Goal: Information Seeking & Learning: Learn about a topic

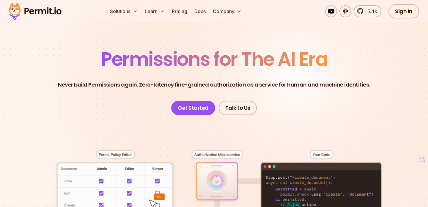
scroll to position [27, 0]
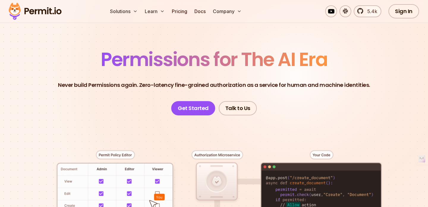
click at [261, 57] on span "Permissions for The AI Era" at bounding box center [214, 59] width 227 height 26
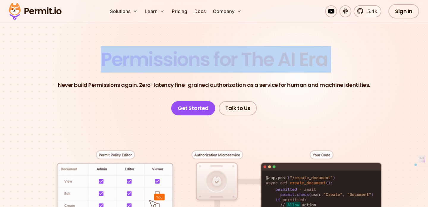
click at [261, 57] on span "Permissions for The AI Era" at bounding box center [214, 59] width 227 height 26
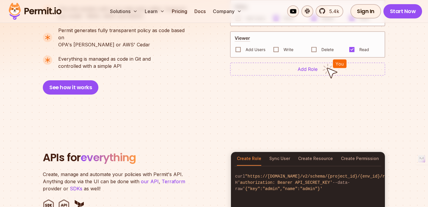
scroll to position [532, 0]
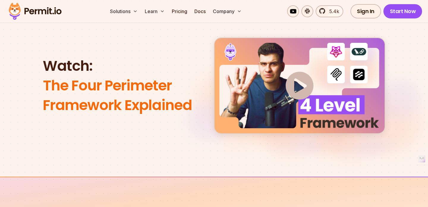
scroll to position [711, 0]
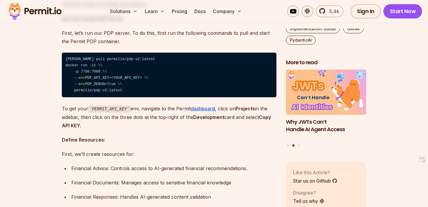
scroll to position [1250, 0]
